Goal: Purchase product/service

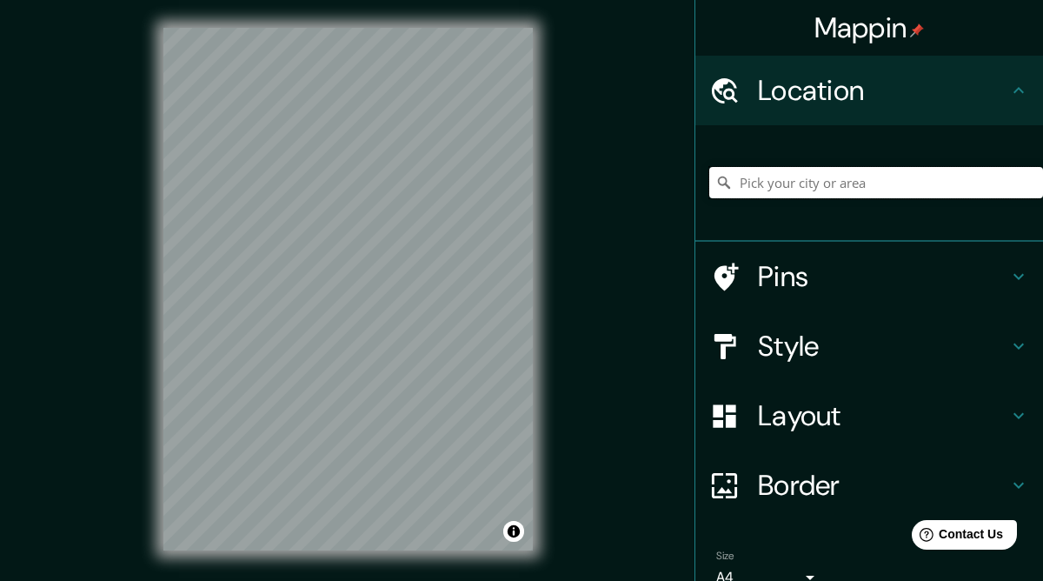
click at [805, 178] on input "Pick your city or area" at bounding box center [876, 182] width 334 height 31
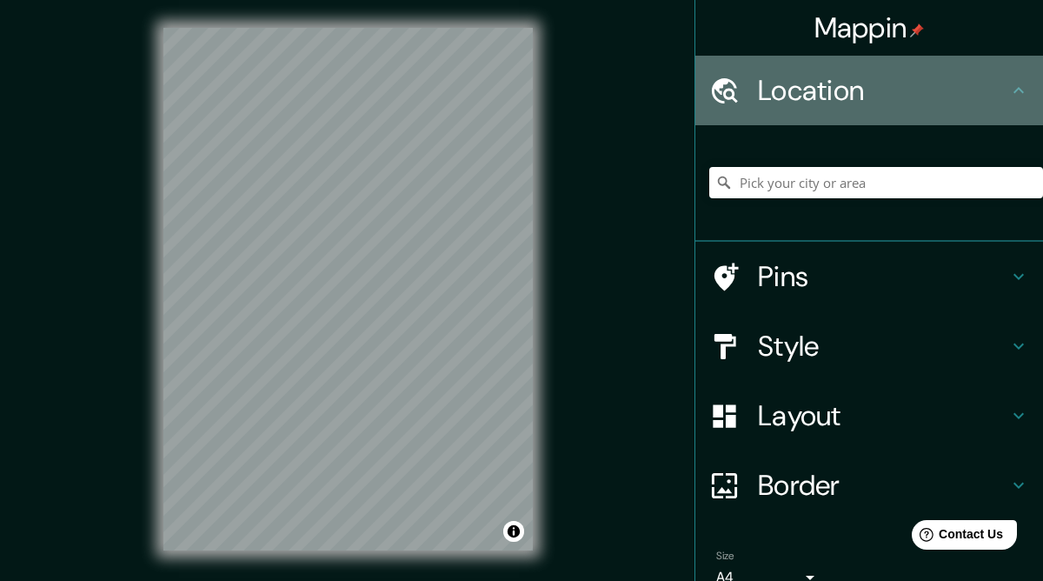
click at [825, 97] on h4 "Location" at bounding box center [883, 90] width 250 height 35
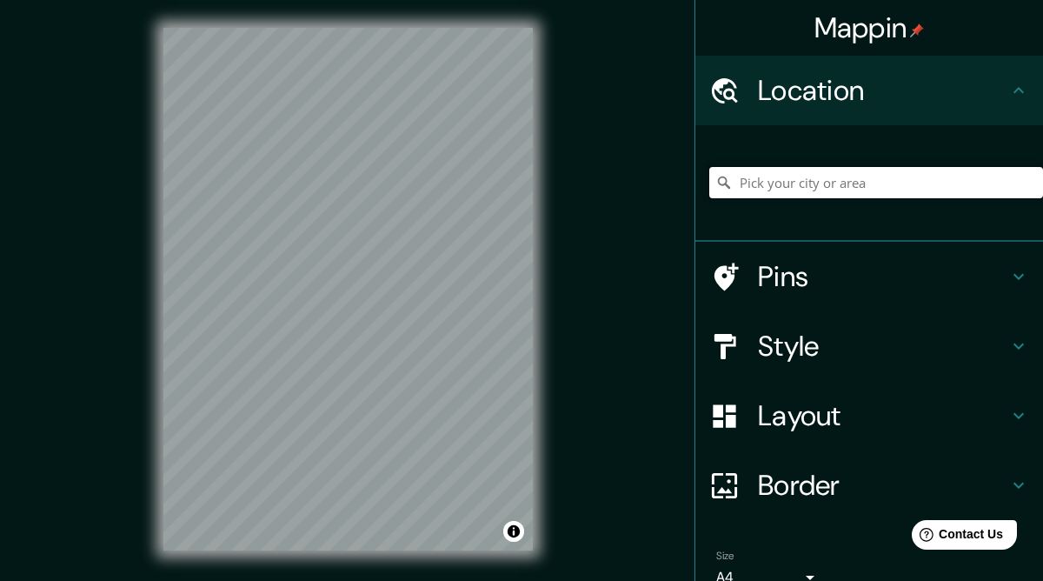
click at [763, 179] on input "Pick your city or area" at bounding box center [876, 182] width 334 height 31
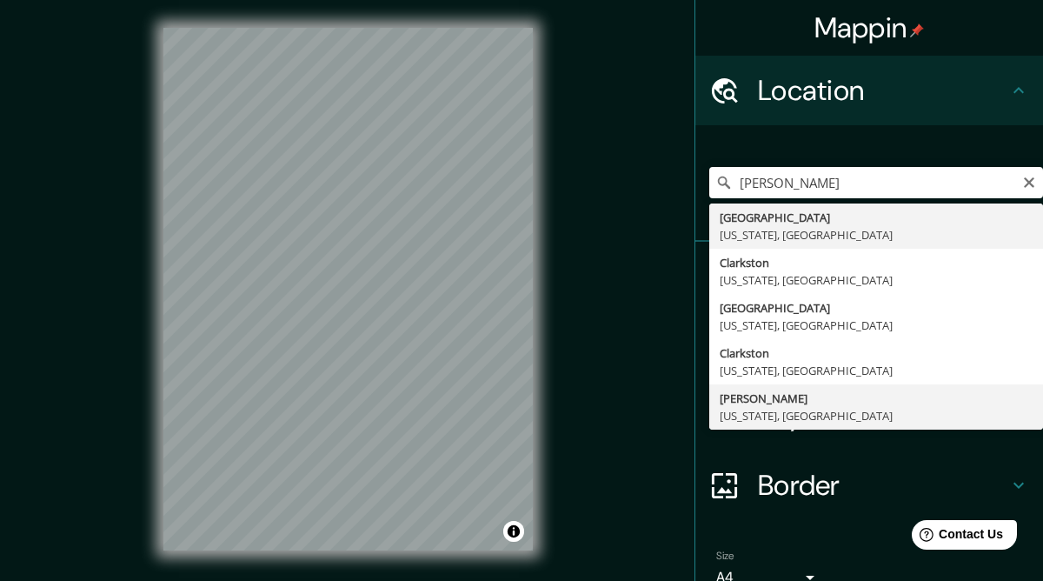
type input "[PERSON_NAME], [US_STATE], [GEOGRAPHIC_DATA]"
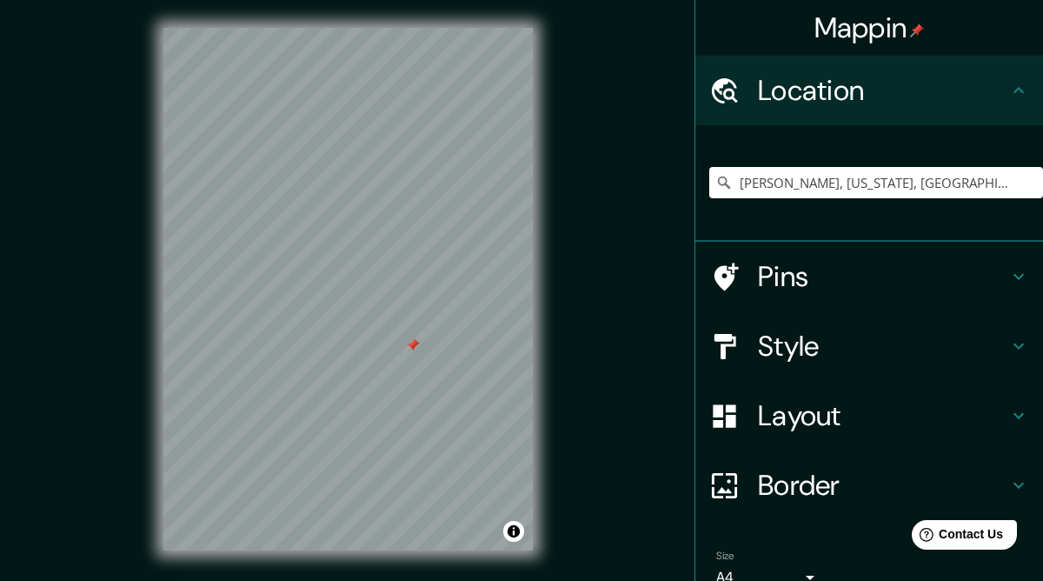
click at [415, 350] on div at bounding box center [413, 345] width 14 height 14
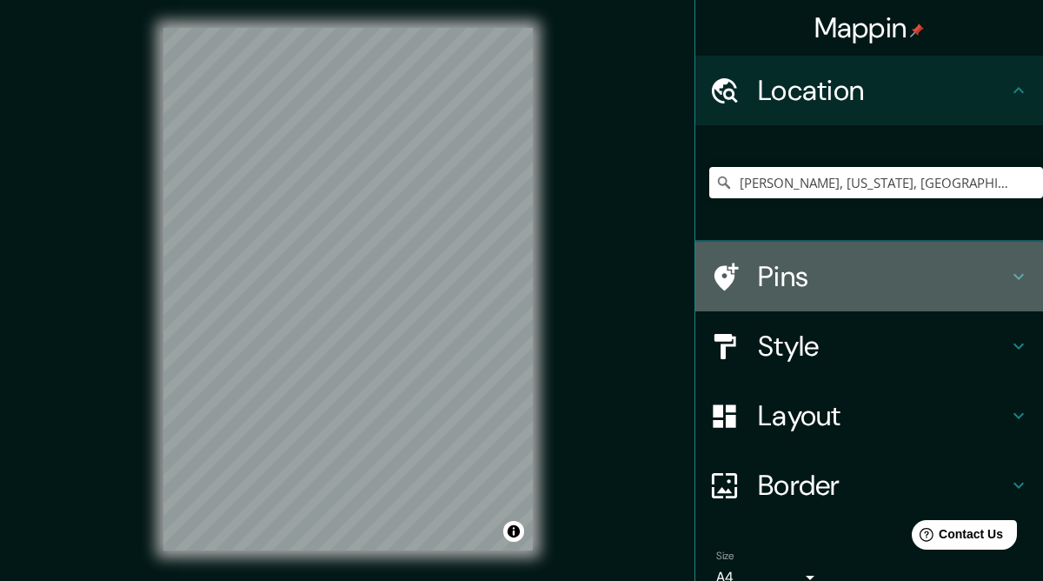
click at [785, 272] on h4 "Pins" at bounding box center [883, 276] width 250 height 35
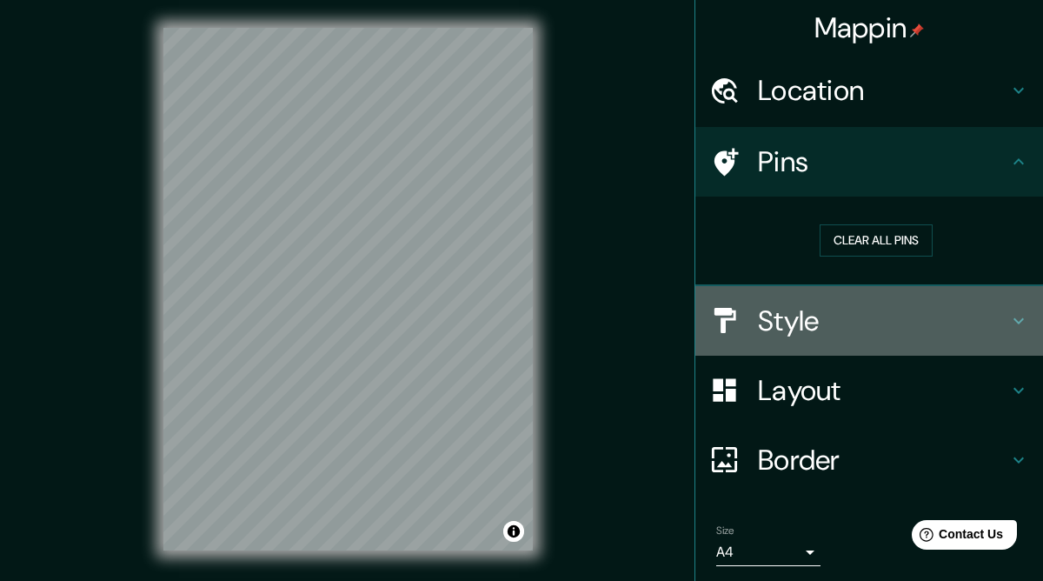
click at [814, 318] on h4 "Style" at bounding box center [883, 320] width 250 height 35
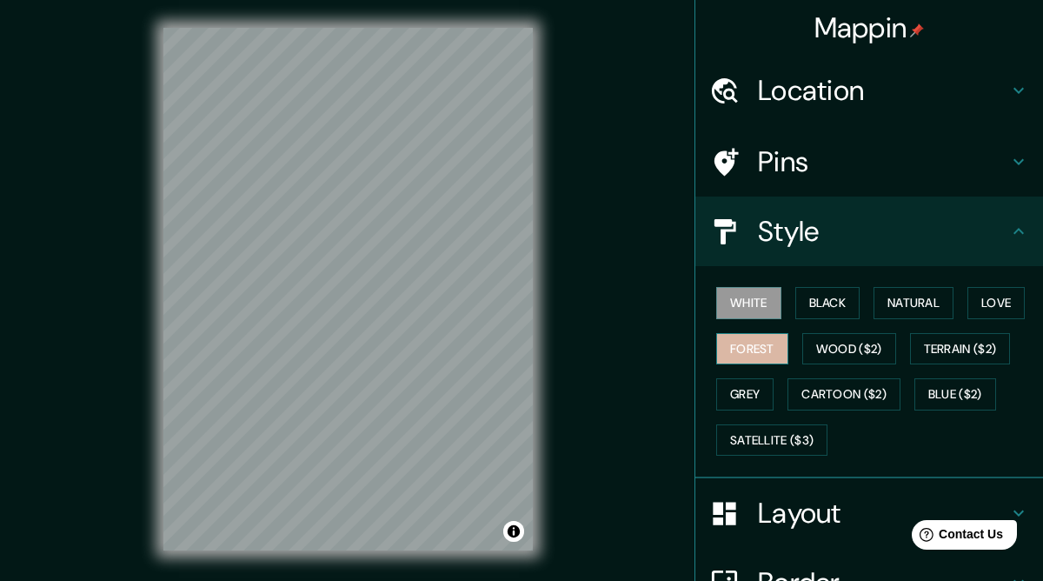
click at [749, 343] on button "Forest" at bounding box center [752, 349] width 72 height 32
click at [749, 342] on button "Forest" at bounding box center [752, 349] width 72 height 32
click at [749, 292] on button "White" at bounding box center [748, 303] width 65 height 32
click at [992, 344] on button "Terrain ($2)" at bounding box center [960, 349] width 101 height 32
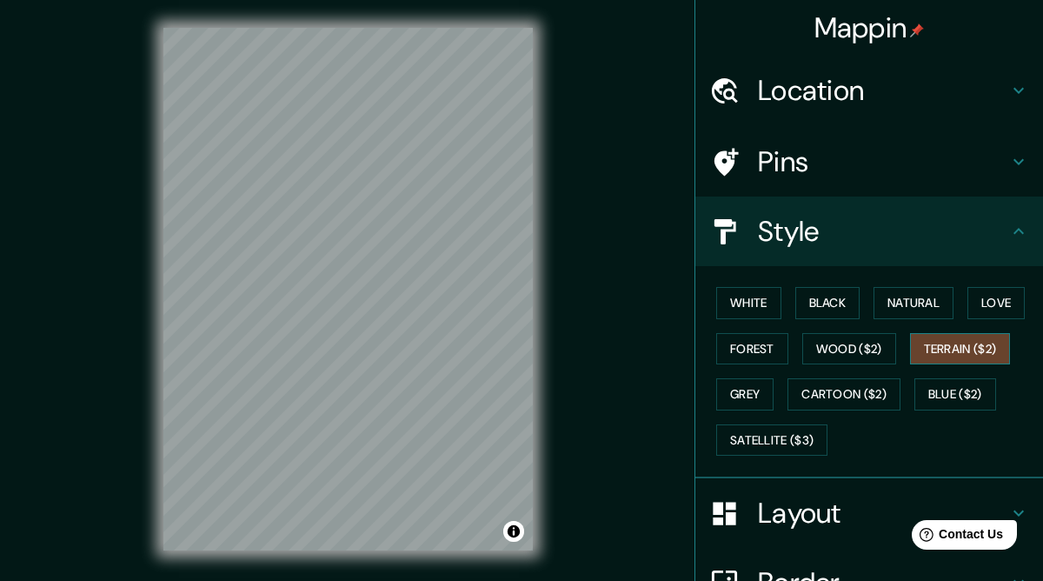
click at [952, 348] on button "Terrain ($2)" at bounding box center [960, 349] width 101 height 32
click at [761, 433] on button "Satellite ($3)" at bounding box center [771, 440] width 111 height 32
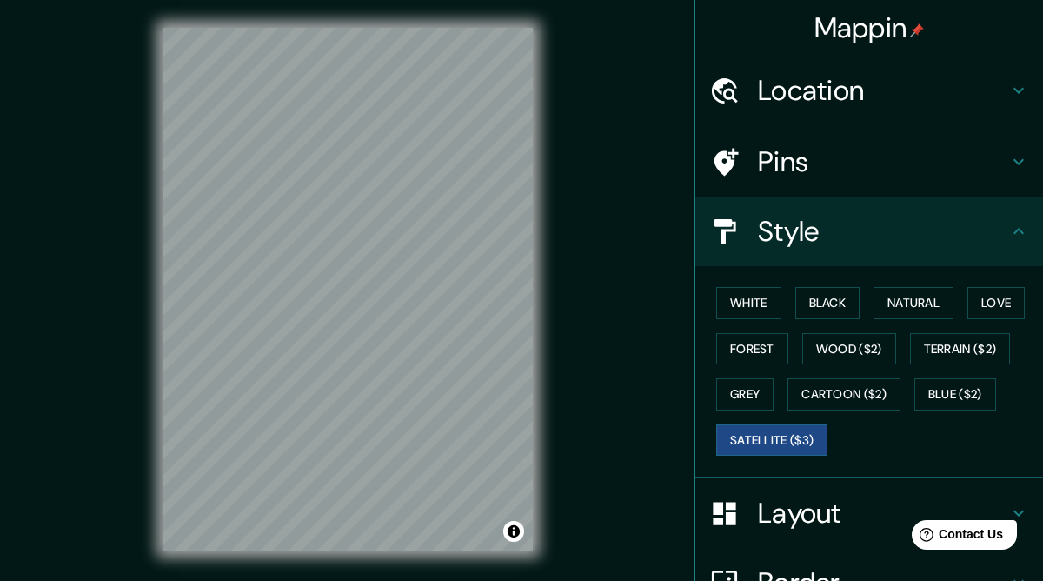
click at [907, 429] on div "White Black Natural Love Forest Wood ($2) Terrain ($2) Grey Cartoon ($2) Blue (…" at bounding box center [876, 371] width 334 height 183
click at [438, 250] on div at bounding box center [439, 255] width 14 height 14
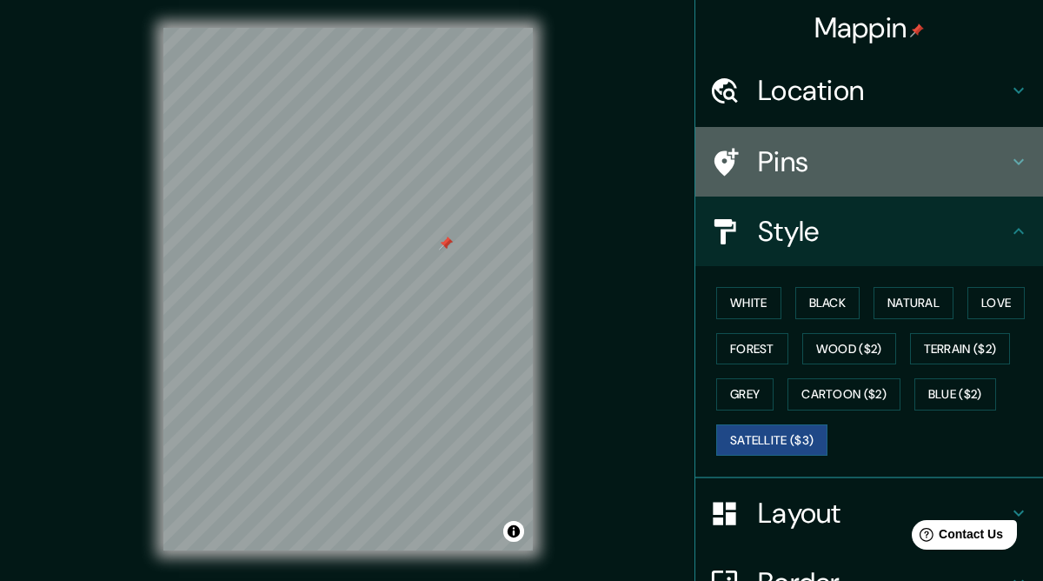
click at [1019, 158] on icon at bounding box center [1018, 161] width 21 height 21
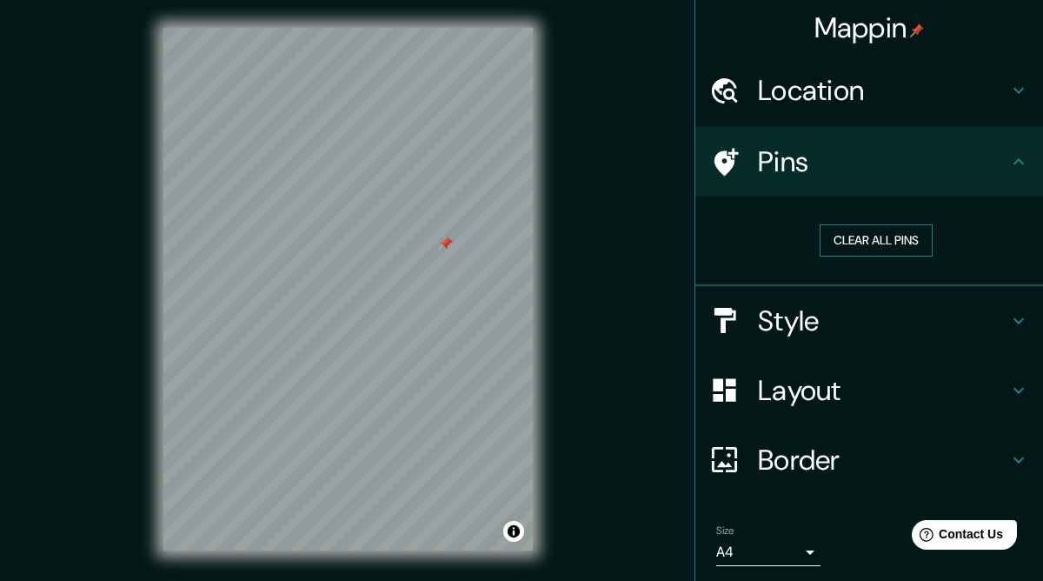
click at [896, 229] on button "Clear all pins" at bounding box center [876, 240] width 113 height 32
click at [794, 310] on h4 "Style" at bounding box center [883, 320] width 250 height 35
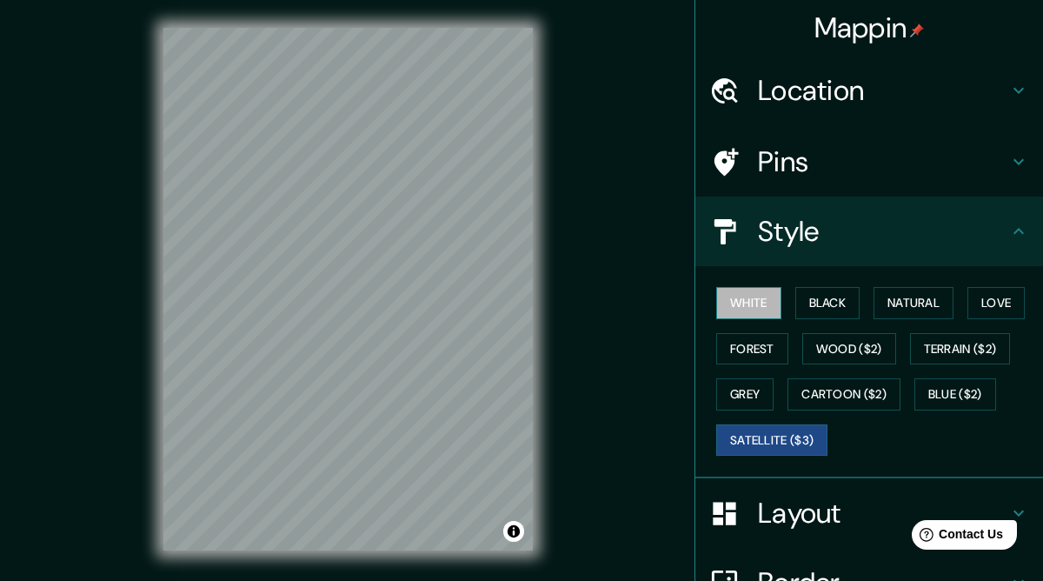
click at [741, 302] on button "White" at bounding box center [748, 303] width 65 height 32
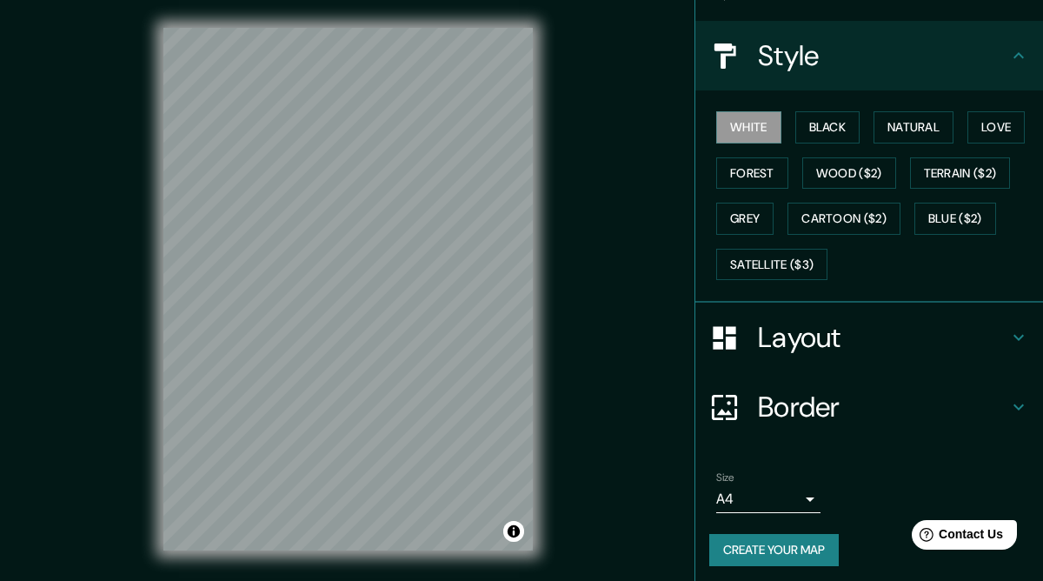
scroll to position [175, 0]
